Goal: Information Seeking & Learning: Learn about a topic

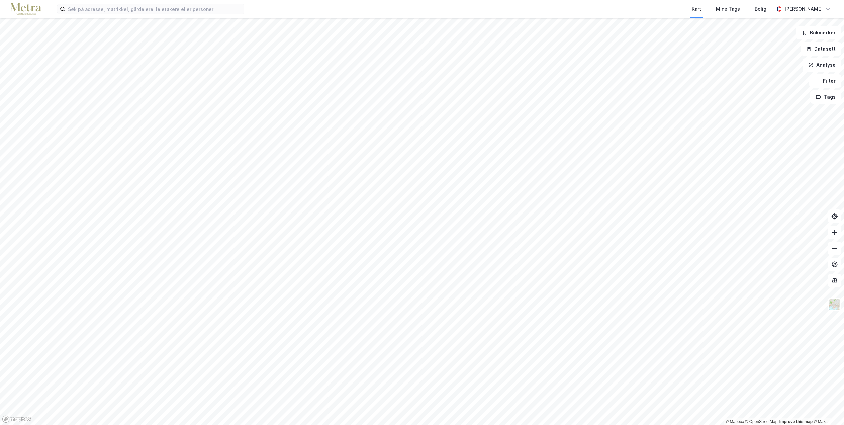
click at [490, 15] on div "Kart Mine Tags [PERSON_NAME] © Mapbox © OpenStreetMap Improve this map © Maxar …" at bounding box center [422, 212] width 844 height 425
click at [510, 9] on div "Kart Mine Tags [PERSON_NAME] © Mapbox © OpenStreetMap Improve this map © Maxar …" at bounding box center [422, 212] width 844 height 425
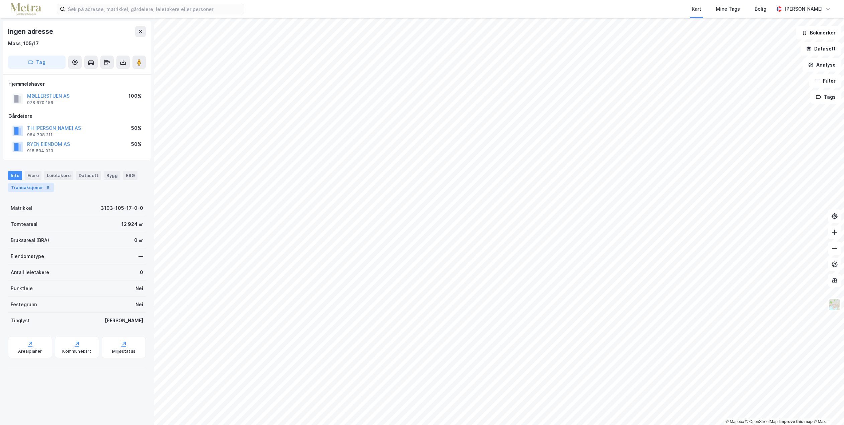
click at [31, 187] on div "Transaksjoner 8" at bounding box center [31, 187] width 46 height 9
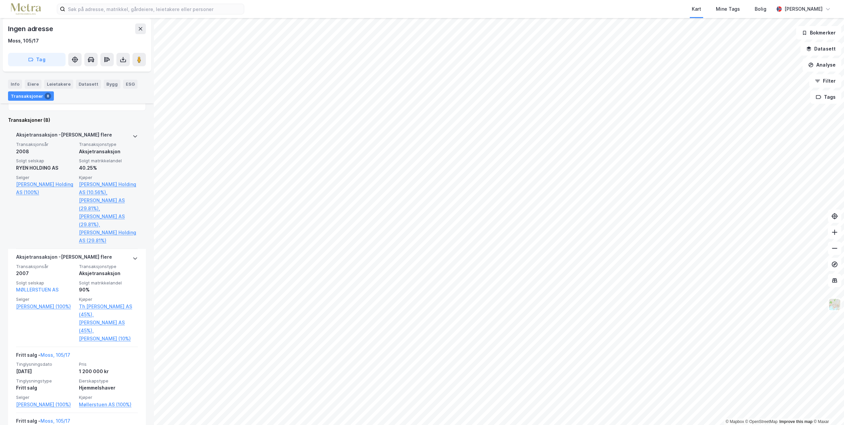
scroll to position [201, 0]
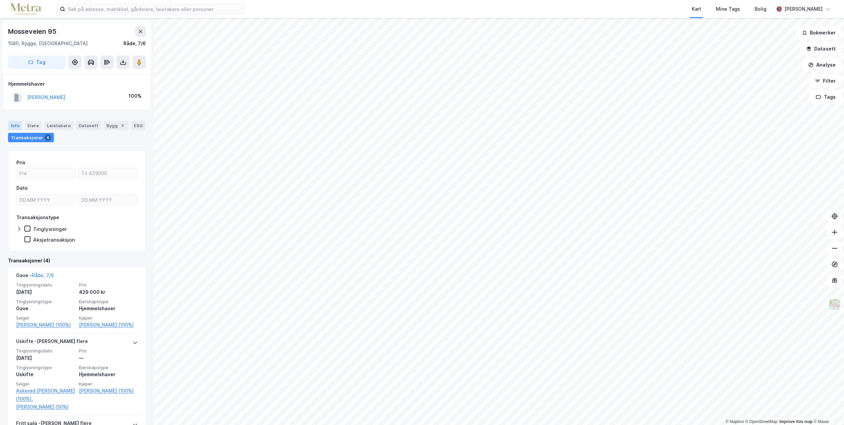
click at [14, 125] on div "Info" at bounding box center [15, 125] width 14 height 9
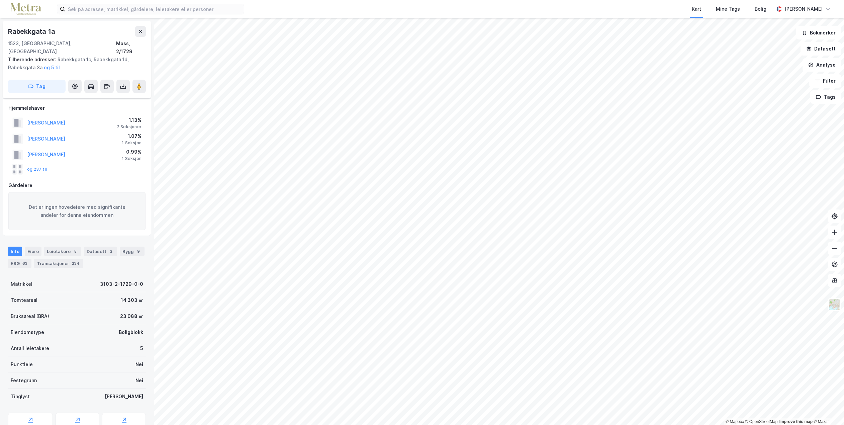
scroll to position [144, 0]
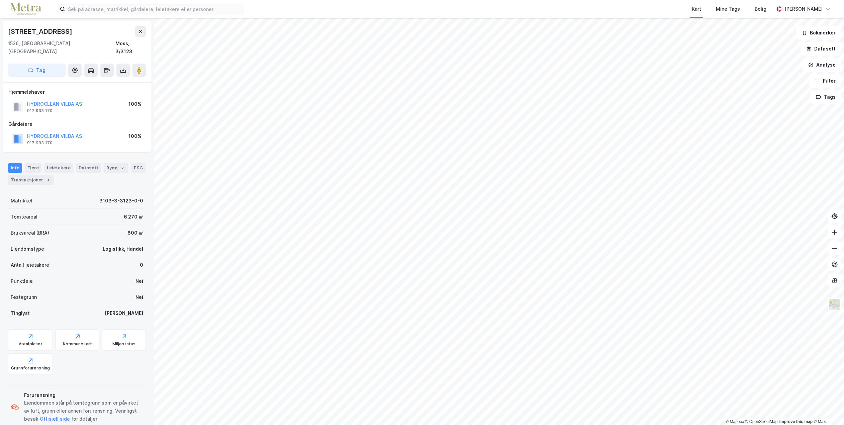
scroll to position [6, 0]
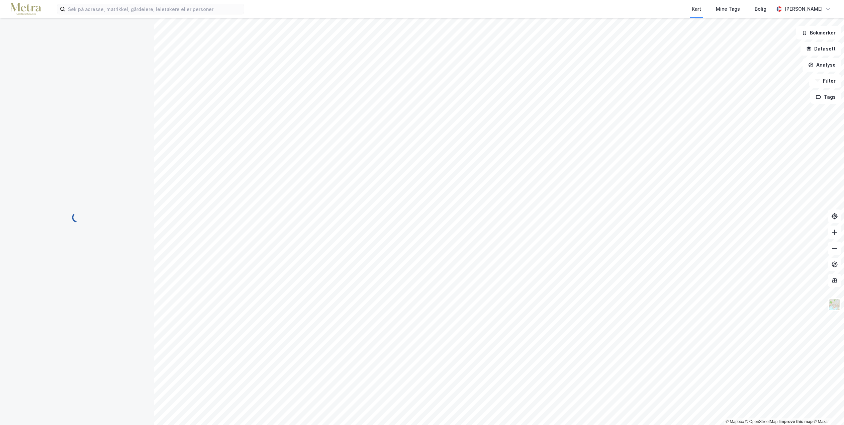
scroll to position [6, 0]
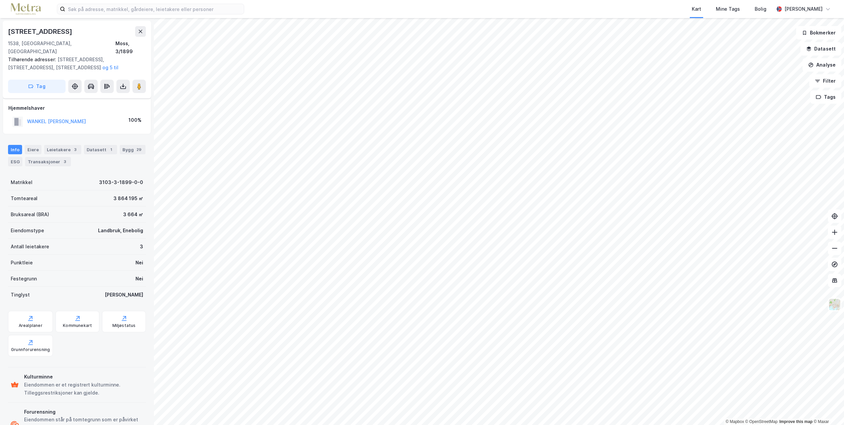
scroll to position [6, 0]
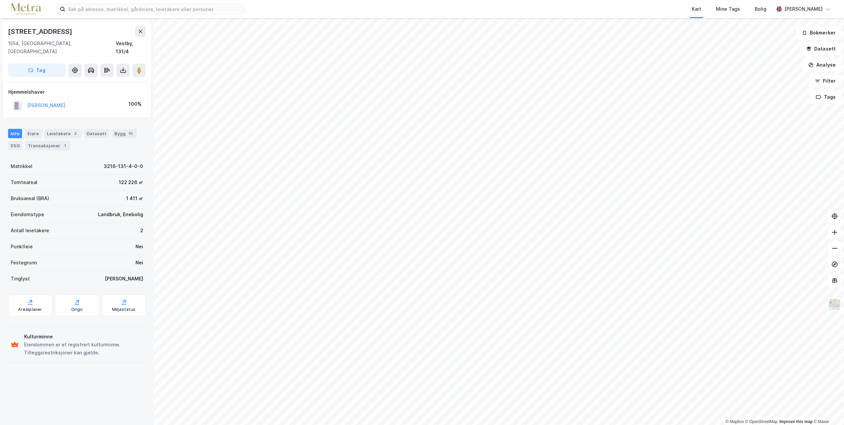
click at [558, 0] on html "Kart Mine Tags [PERSON_NAME] © Mapbox © OpenStreetMap Improve this map © Maxar …" at bounding box center [422, 212] width 844 height 425
